Goal: Transaction & Acquisition: Obtain resource

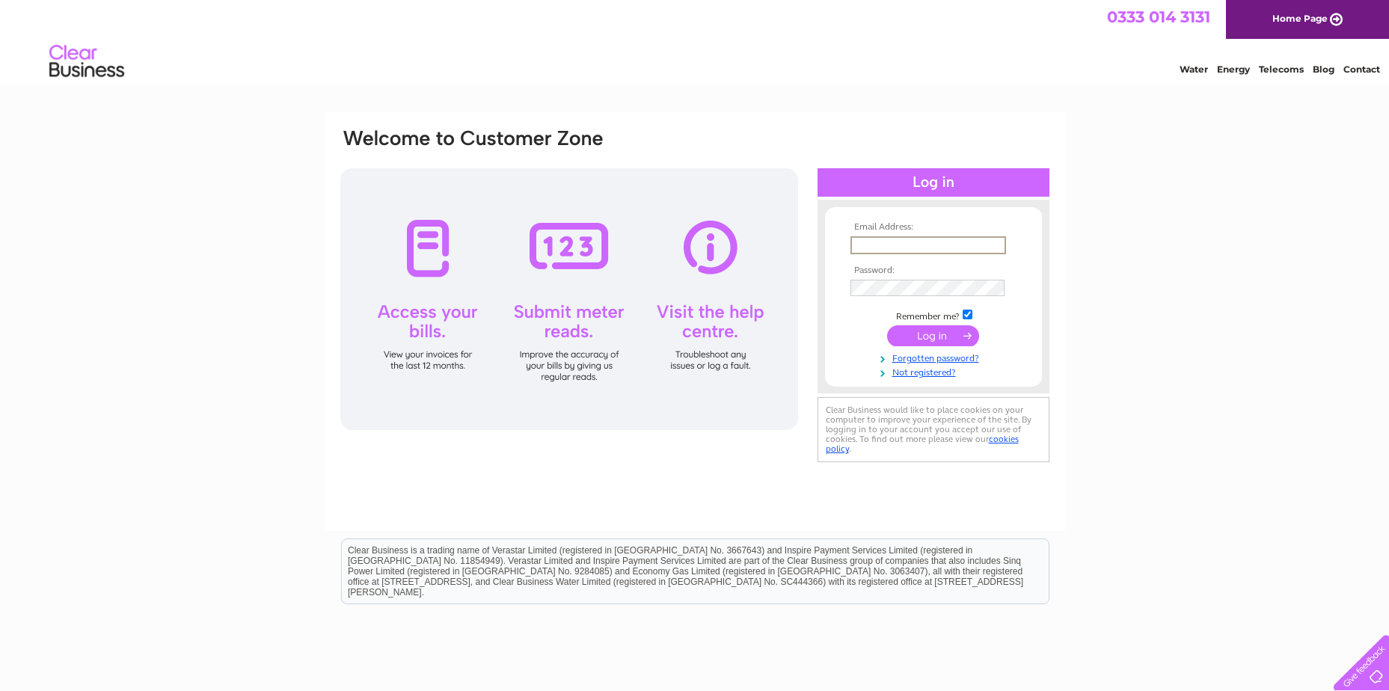
click at [889, 238] on input "text" at bounding box center [928, 245] width 156 height 18
type input "[PERSON_NAME][EMAIL_ADDRESS][DOMAIN_NAME]"
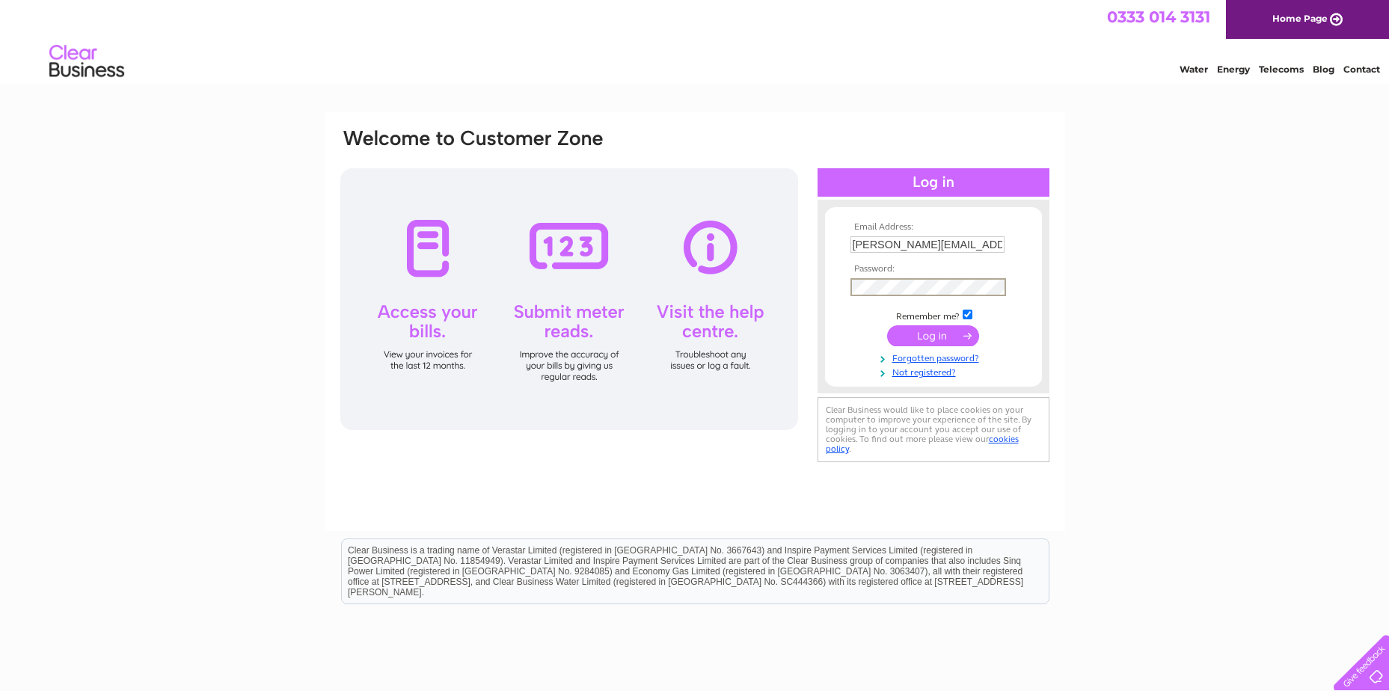
click at [887, 325] on input "submit" at bounding box center [933, 335] width 92 height 21
drag, startPoint x: 974, startPoint y: 243, endPoint x: 1013, endPoint y: 243, distance: 38.9
click at [1013, 243] on td "[PERSON_NAME][EMAIL_ADDRESS][DOMAIN_NAME]" at bounding box center [932, 245] width 173 height 25
click at [986, 253] on input "[PERSON_NAME][EMAIL_ADDRESS][DOMAIN_NAME]" at bounding box center [928, 245] width 156 height 18
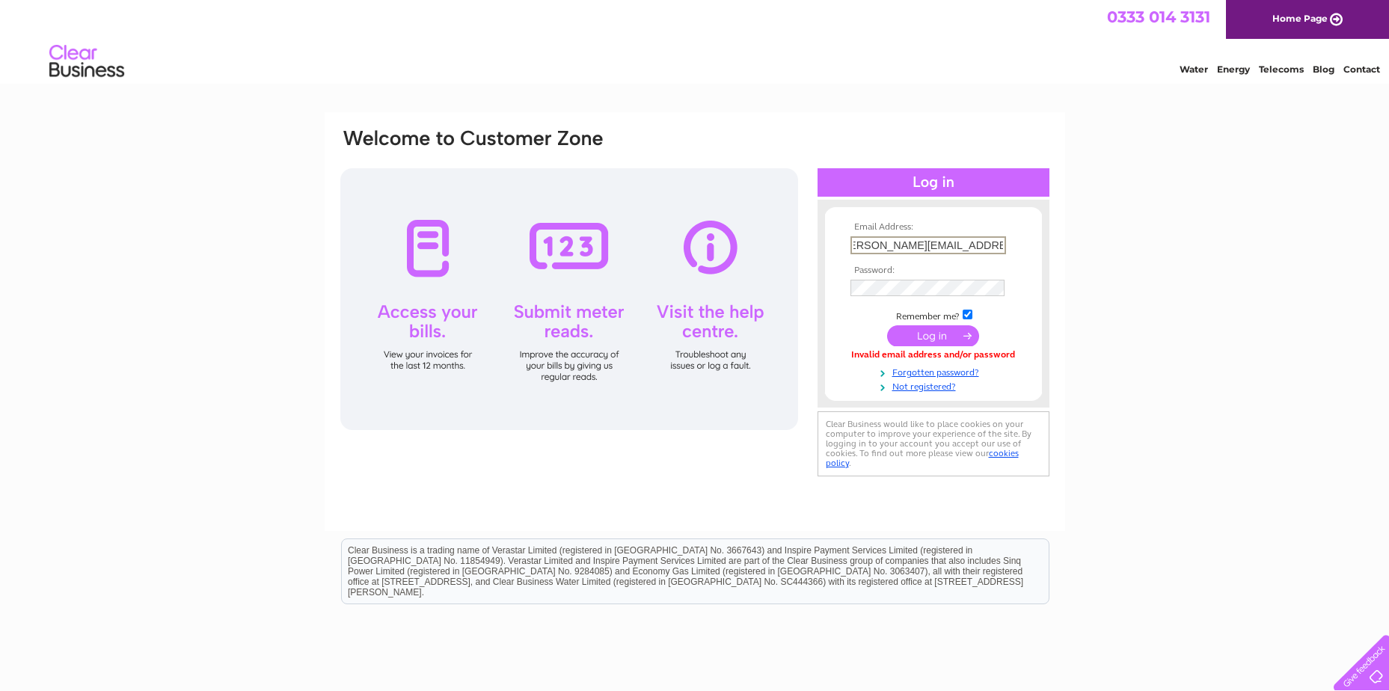
drag, startPoint x: 989, startPoint y: 251, endPoint x: 1018, endPoint y: 243, distance: 30.1
click at [1018, 243] on td "[PERSON_NAME][EMAIL_ADDRESS][DOMAIN_NAME]" at bounding box center [932, 245] width 173 height 25
click at [887, 325] on input "submit" at bounding box center [933, 335] width 92 height 21
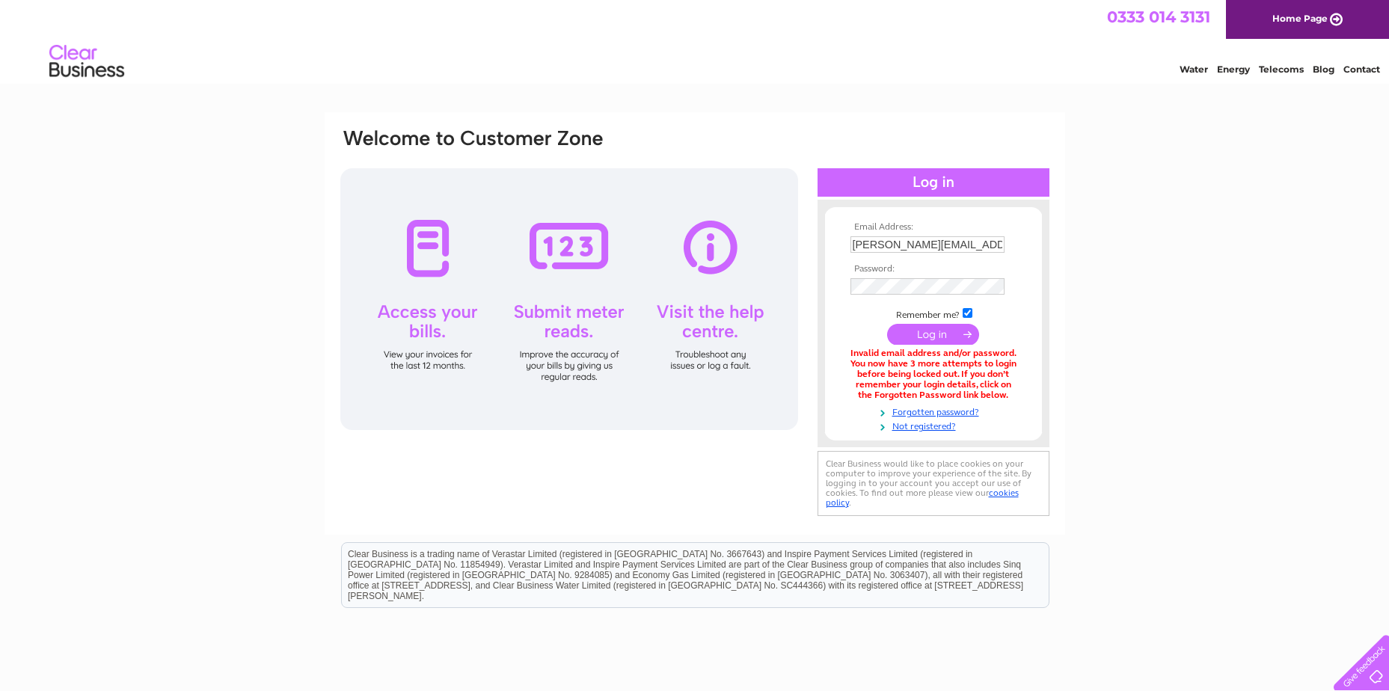
drag, startPoint x: 937, startPoint y: 252, endPoint x: 938, endPoint y: 239, distance: 12.8
click at [935, 251] on input "denis.lika@wgmengineering.co.uk" at bounding box center [927, 244] width 154 height 16
click at [938, 239] on input "denis.lika@wgmengineering.co.uk" at bounding box center [928, 245] width 156 height 18
click at [979, 242] on input "denis.lika@wgmengineering.co.uk" at bounding box center [928, 245] width 156 height 18
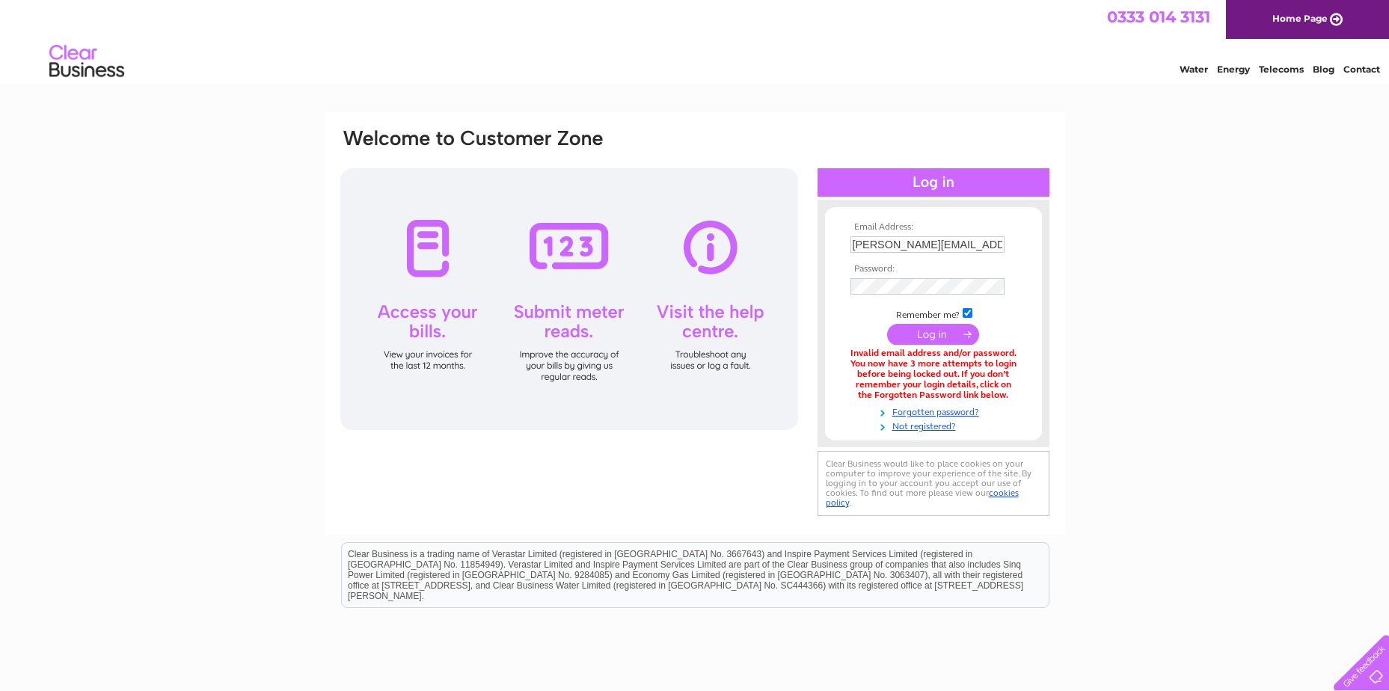
click at [912, 343] on input "submit" at bounding box center [933, 334] width 92 height 21
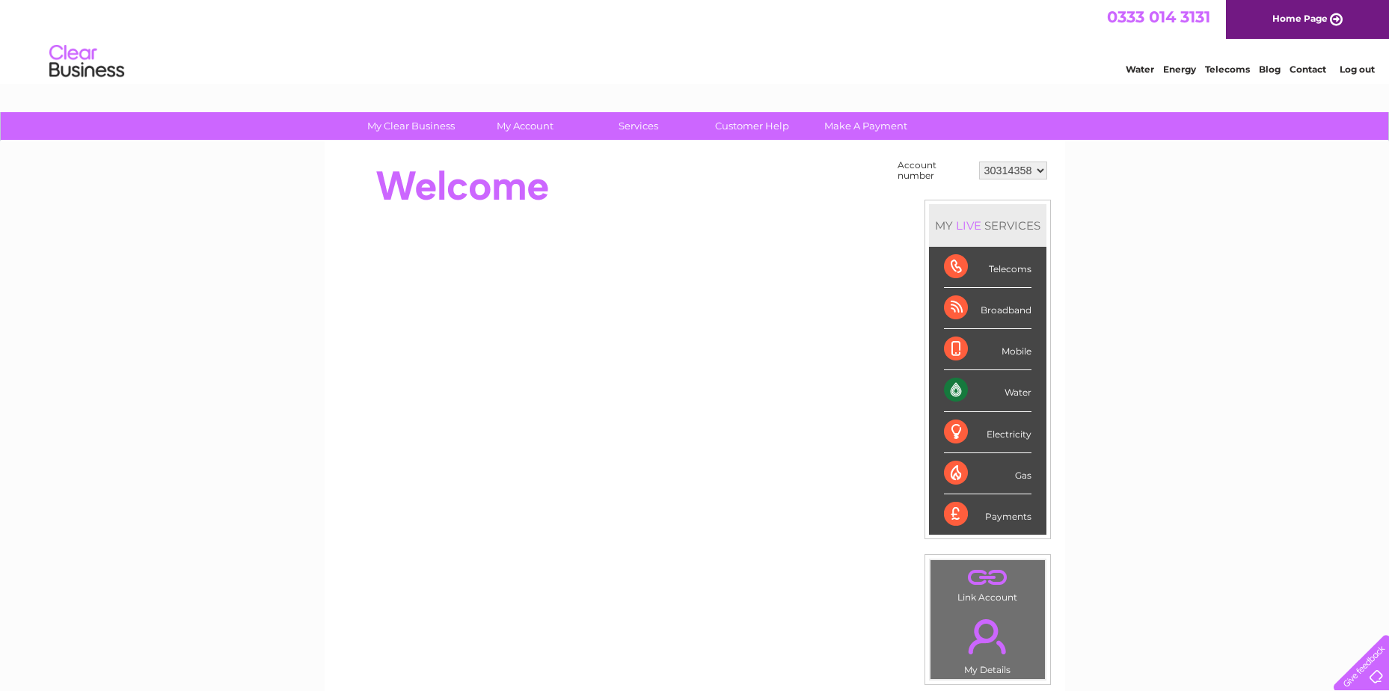
click at [992, 163] on select "30314358 30314752 30317716 30317748" at bounding box center [1013, 171] width 68 height 18
click at [979, 162] on select "30314358 30314752 30317716 30317748" at bounding box center [1013, 171] width 68 height 18
click at [1035, 170] on select "30314358 30314752 30317716 30317748" at bounding box center [1013, 171] width 68 height 18
click at [979, 162] on select "30314358 30314752 30317716 30317748" at bounding box center [1013, 171] width 68 height 18
click at [1018, 176] on select "30314358 30314752 30317716 30317748" at bounding box center [1013, 171] width 68 height 18
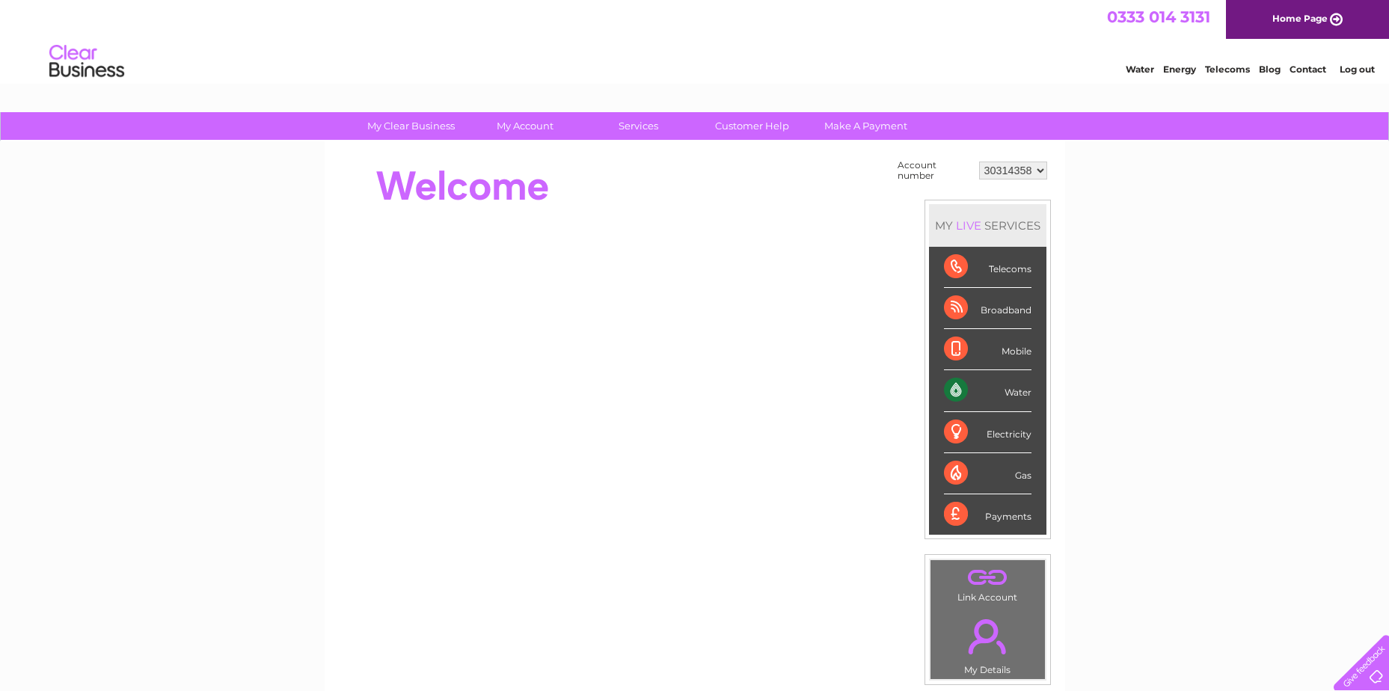
select select "30314752"
click at [979, 162] on select "30314358 30314752 30317716 30317748" at bounding box center [1013, 171] width 68 height 18
click at [1043, 169] on select "30314358 30314752 30317716 30317748" at bounding box center [1013, 171] width 68 height 18
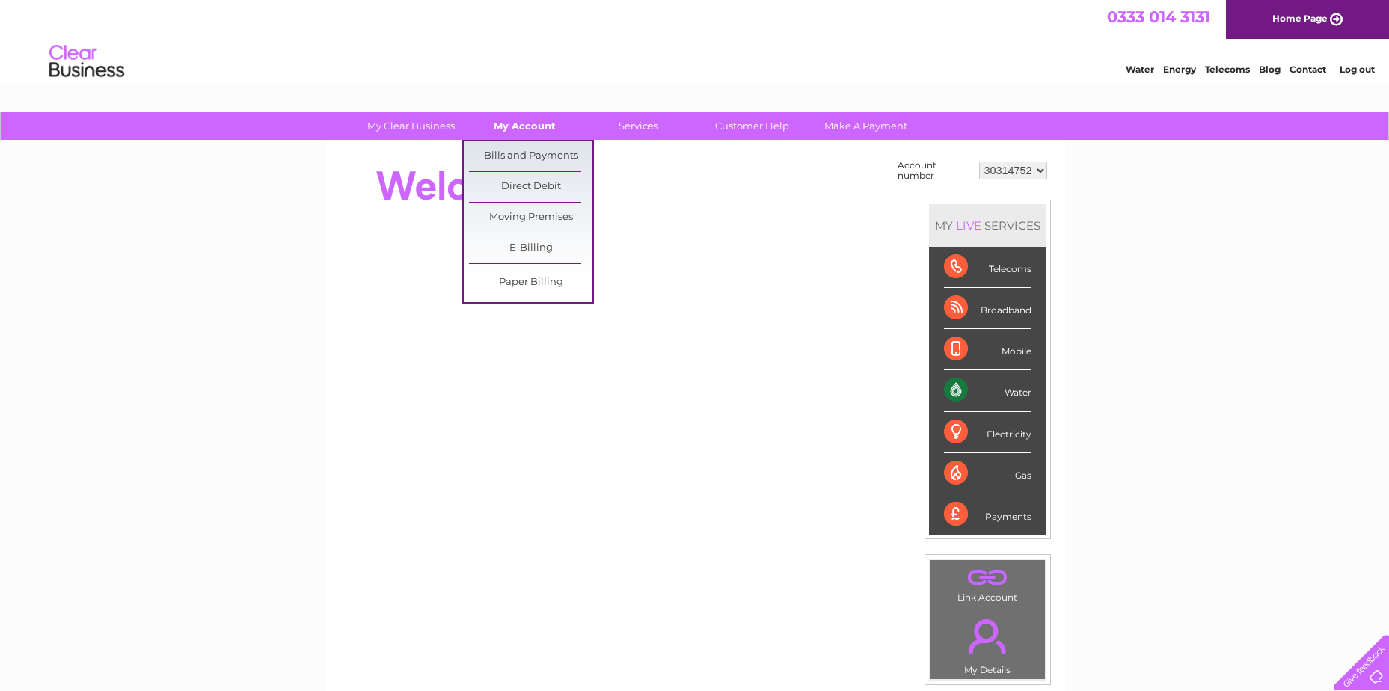
click at [517, 118] on link "My Account" at bounding box center [524, 126] width 123 height 28
click at [531, 154] on link "Bills and Payments" at bounding box center [530, 156] width 123 height 30
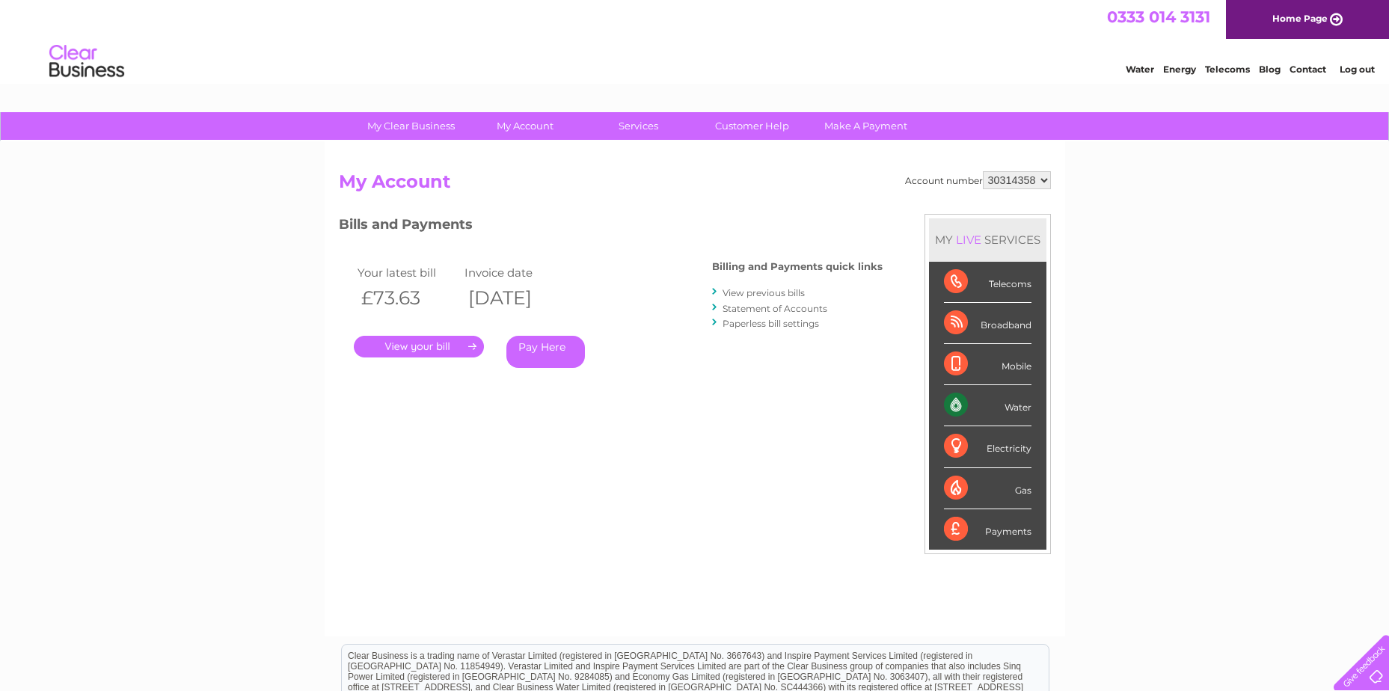
click at [439, 348] on link "." at bounding box center [419, 347] width 130 height 22
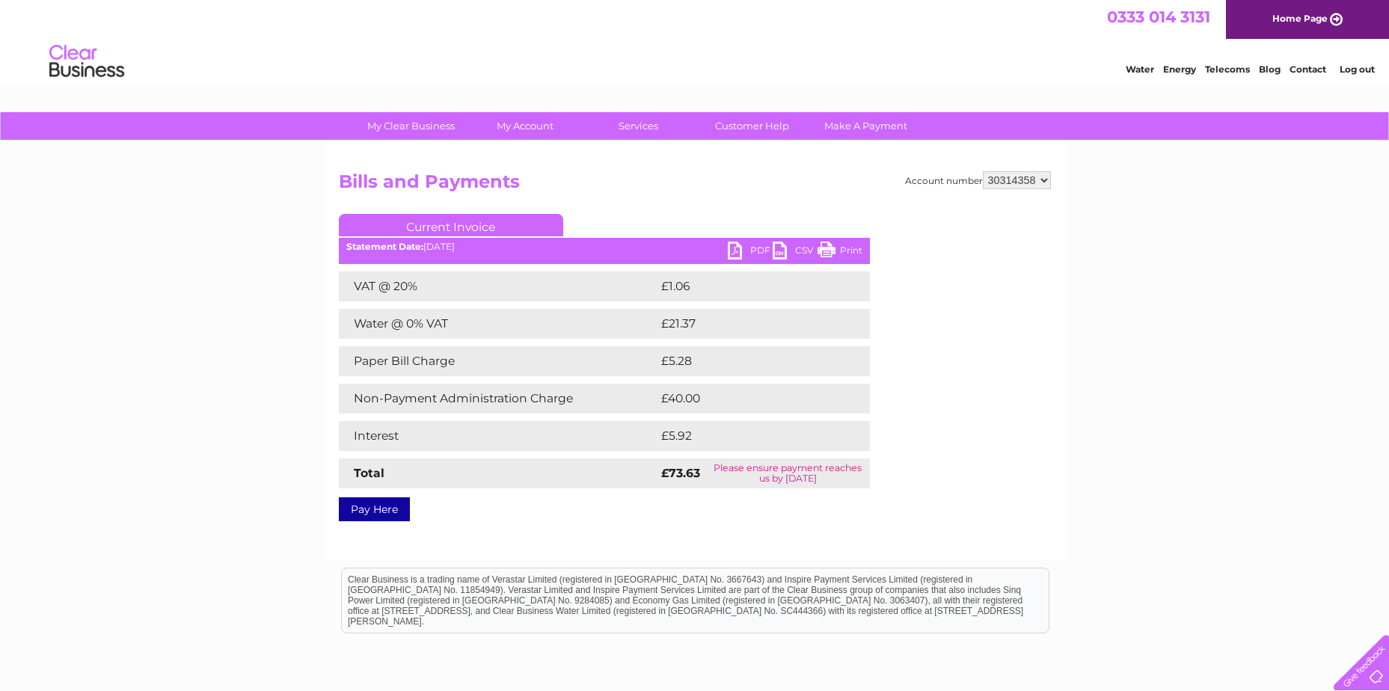
click at [734, 241] on ul "Current Invoice" at bounding box center [604, 228] width 531 height 28
click at [739, 250] on link "PDF" at bounding box center [750, 253] width 45 height 22
